Goal: Share content

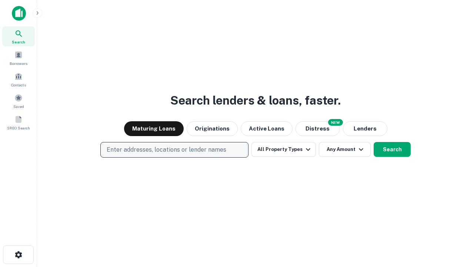
click at [174, 150] on p "Enter addresses, locations or lender names" at bounding box center [167, 149] width 120 height 9
type input "**********"
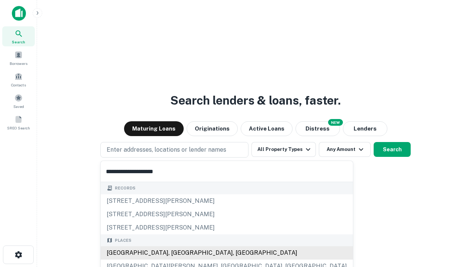
click at [177, 252] on div "[GEOGRAPHIC_DATA], [GEOGRAPHIC_DATA], [GEOGRAPHIC_DATA]" at bounding box center [227, 252] width 252 height 13
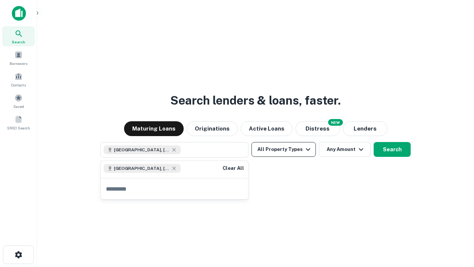
click at [284, 149] on button "All Property Types" at bounding box center [283, 149] width 64 height 15
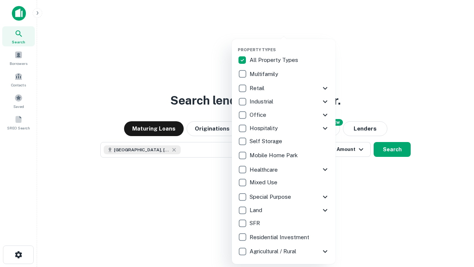
click at [289, 45] on button "button" at bounding box center [290, 45] width 104 height 0
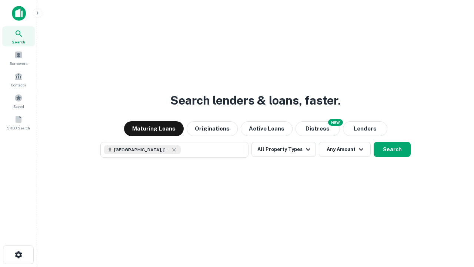
scroll to position [12, 0]
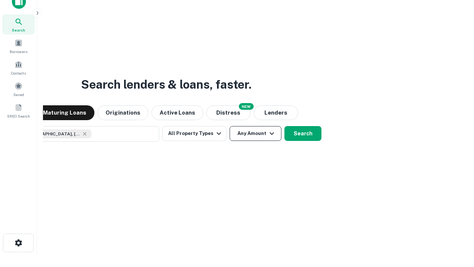
click at [230, 126] on button "Any Amount" at bounding box center [256, 133] width 52 height 15
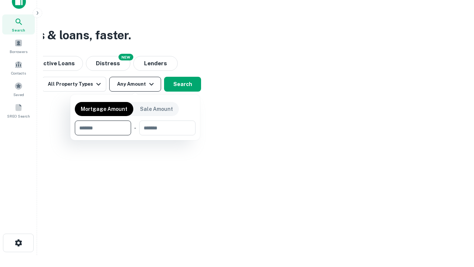
type input "*******"
click at [135, 135] on button "button" at bounding box center [135, 135] width 121 height 0
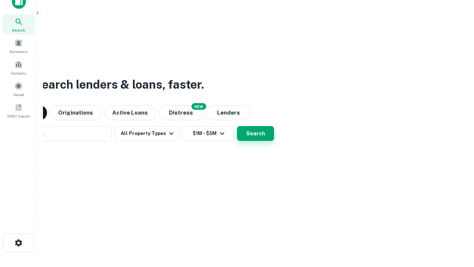
click at [237, 126] on button "Search" at bounding box center [255, 133] width 37 height 15
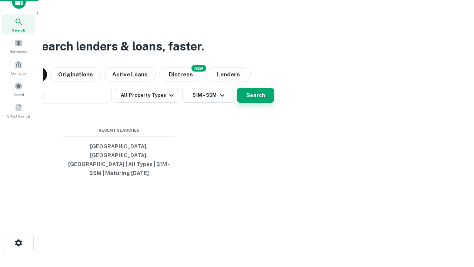
scroll to position [24, 210]
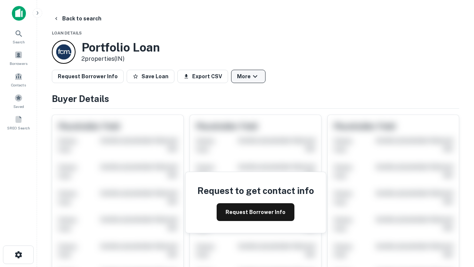
click at [248, 76] on button "More" at bounding box center [248, 76] width 34 height 13
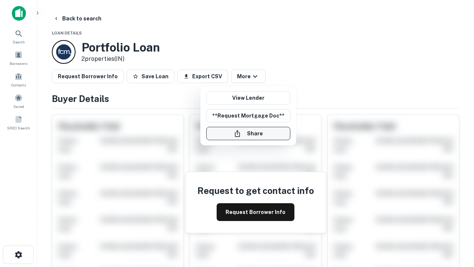
click at [248, 133] on button "Share" at bounding box center [248, 133] width 84 height 13
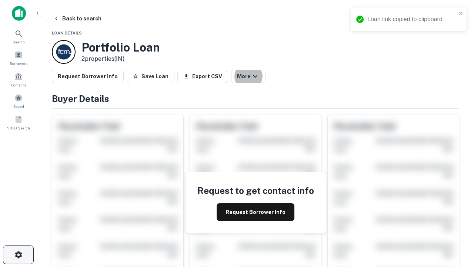
click at [18, 254] on icon "button" at bounding box center [18, 254] width 9 height 9
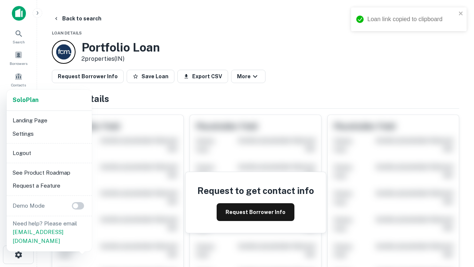
click at [49, 153] on li "Logout" at bounding box center [49, 152] width 79 height 13
